Goal: Transaction & Acquisition: Subscribe to service/newsletter

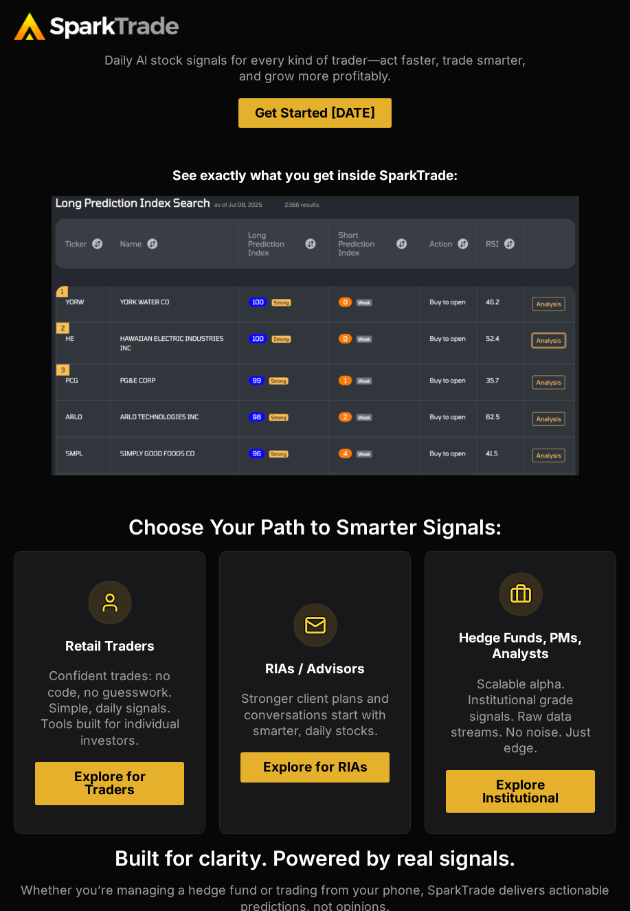
scroll to position [523, 0]
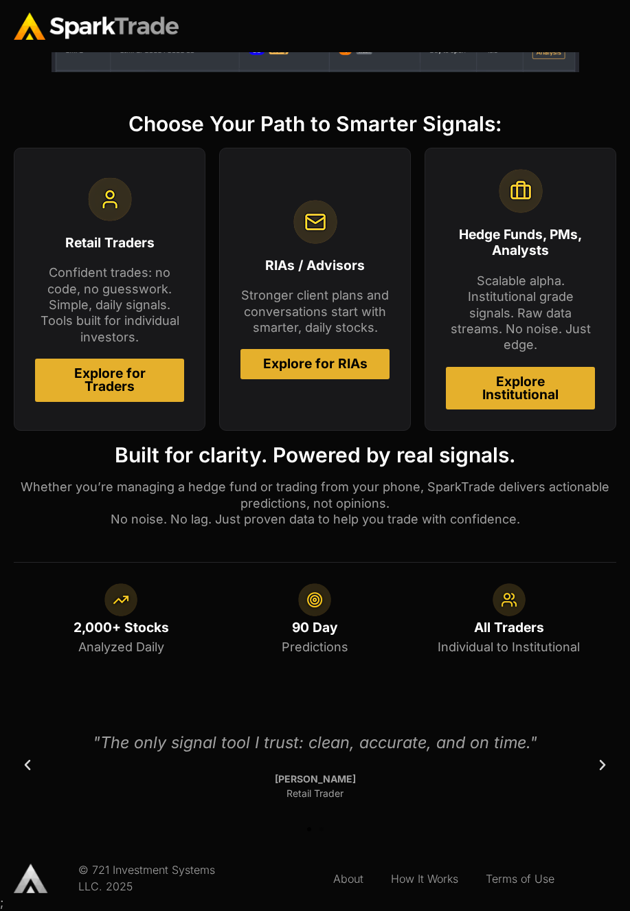
click at [122, 391] on span "Explore for Traders" at bounding box center [110, 380] width 116 height 26
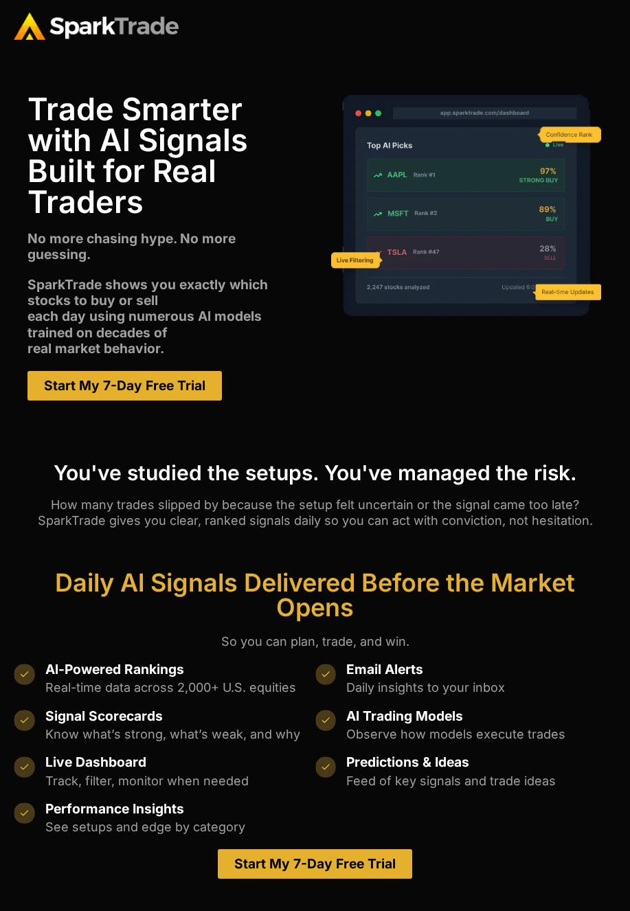
click at [149, 379] on span "Start My 7-Day Free Trial" at bounding box center [124, 385] width 161 height 13
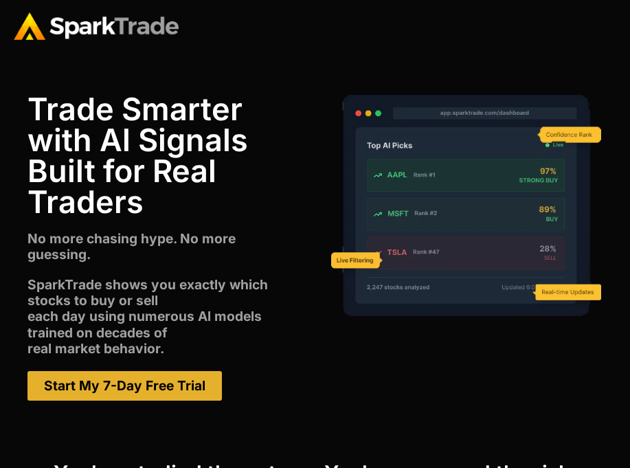
click at [162, 371] on link "Start My 7-Day Free Trial" at bounding box center [124, 386] width 194 height 30
click at [306, 382] on div "Trade Smarter with Al Signals Built for Real Traders No more chasing hype. No m…" at bounding box center [164, 247] width 301 height 348
